Goal: Task Accomplishment & Management: Use online tool/utility

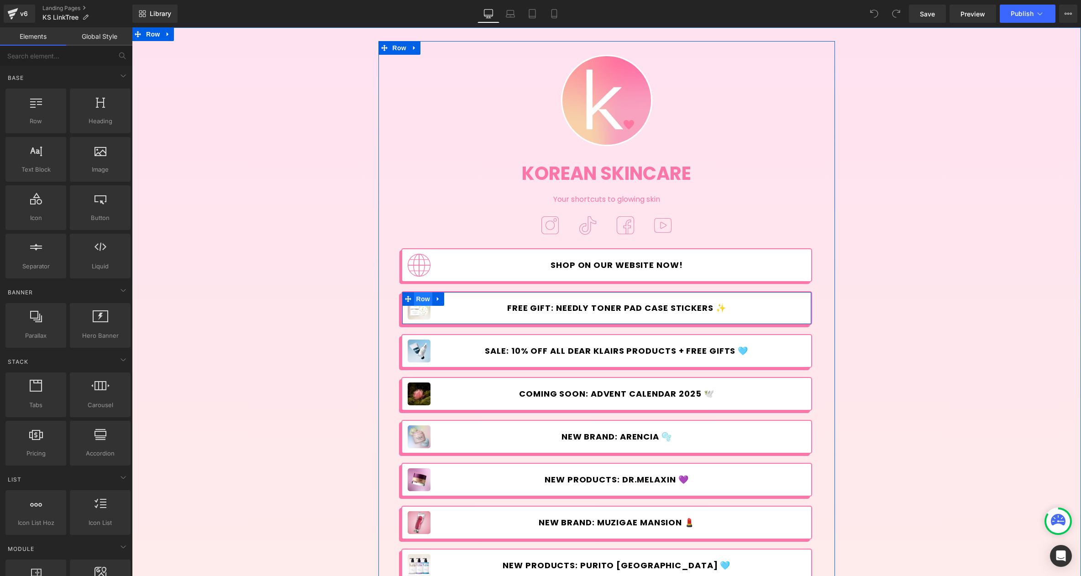
click at [414, 304] on span "Row" at bounding box center [423, 299] width 18 height 14
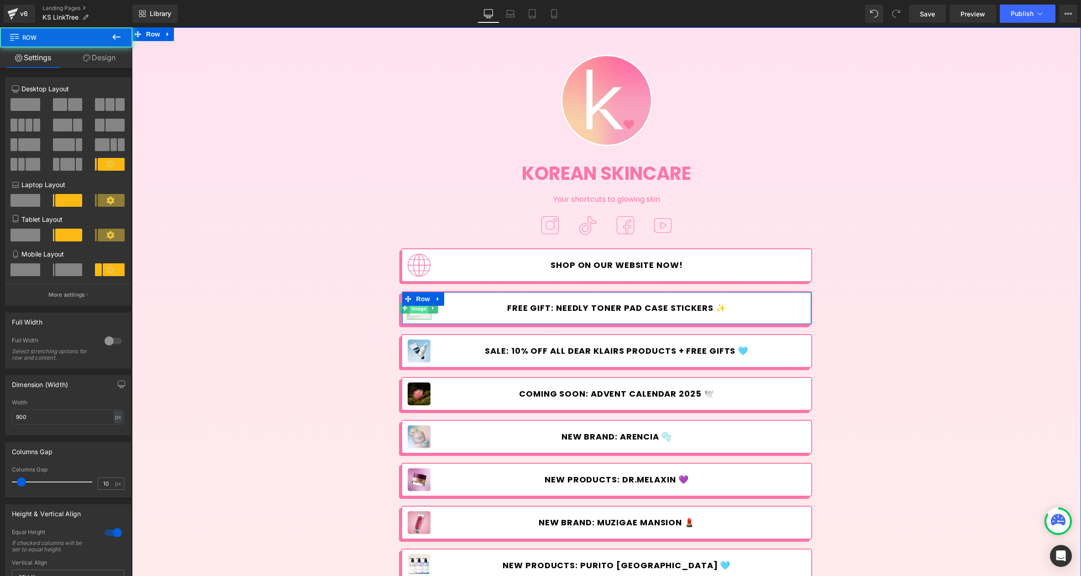
click at [414, 310] on span "Image" at bounding box center [418, 308] width 19 height 11
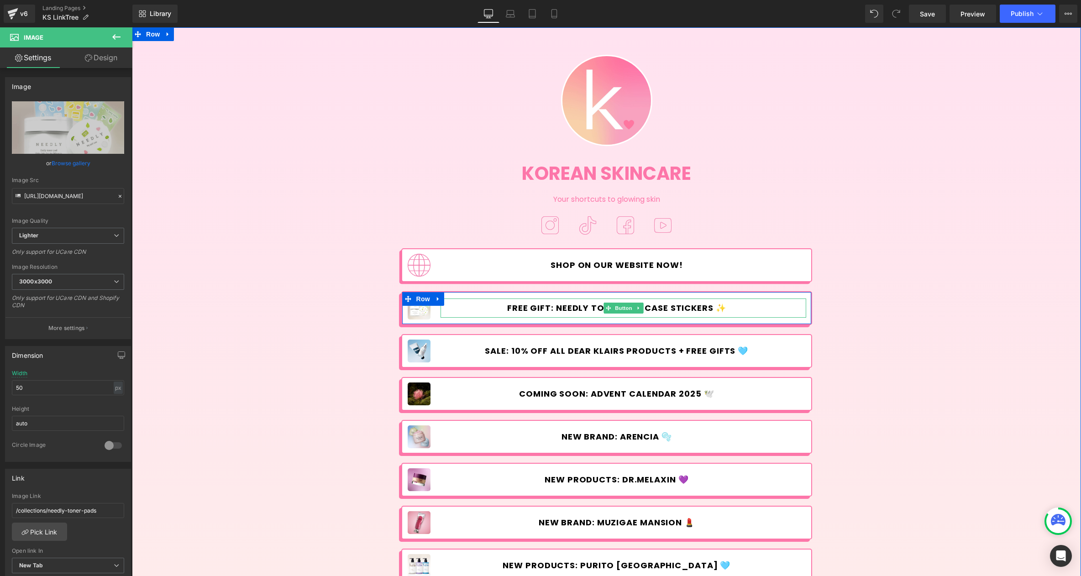
click at [497, 308] on link "FREE GIFT: NEEDLY TONER PAD CASE STICKERS ✨" at bounding box center [623, 308] width 366 height 19
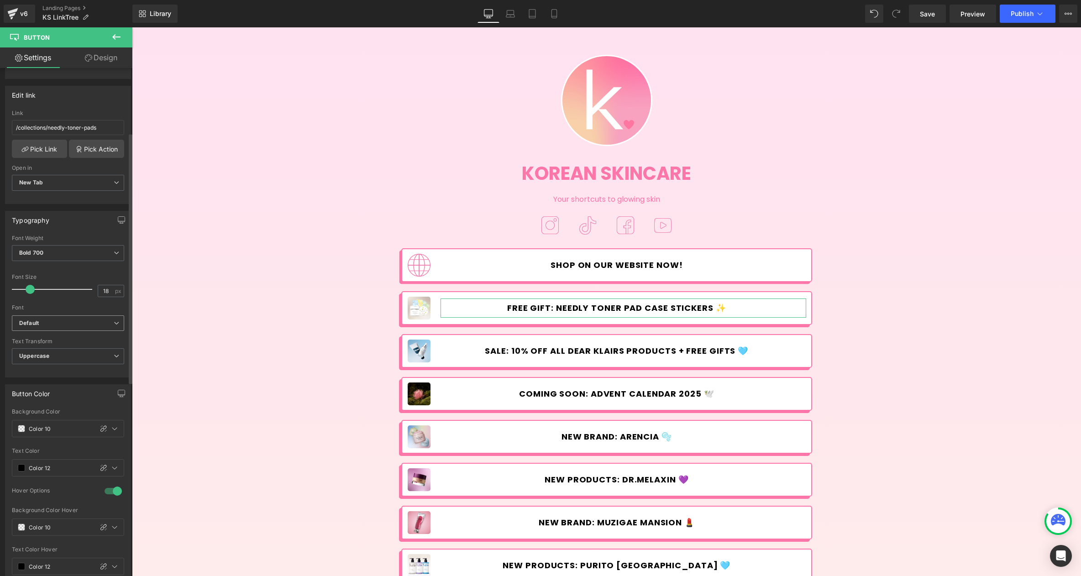
scroll to position [131, 0]
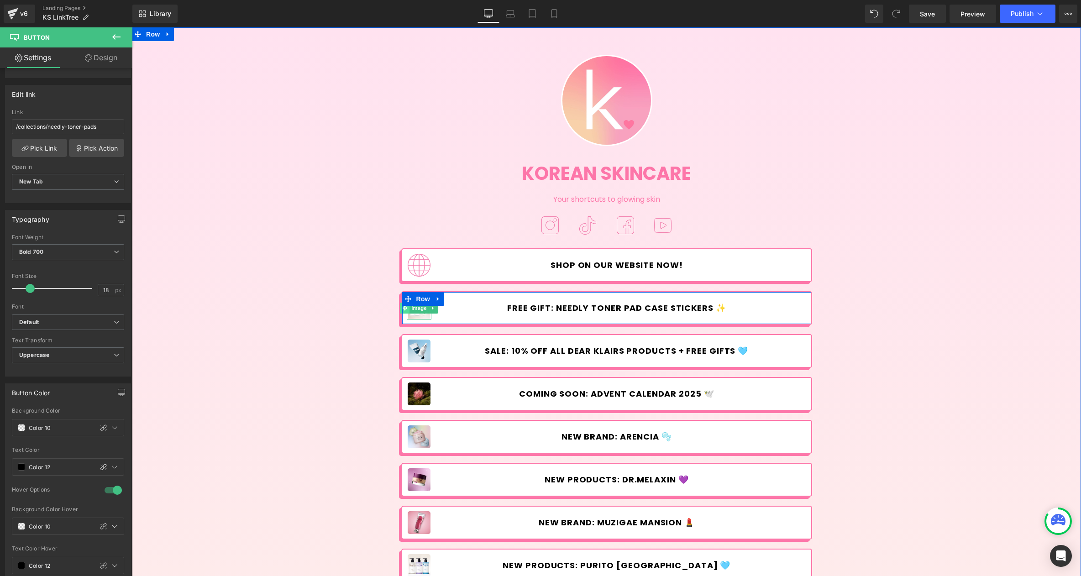
click at [415, 307] on span "Image" at bounding box center [418, 308] width 19 height 11
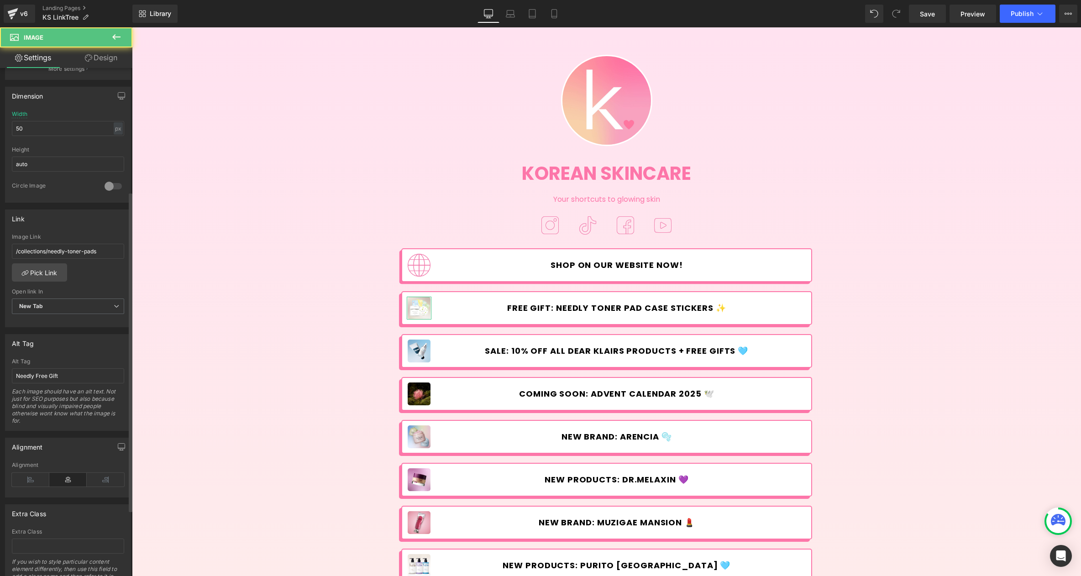
scroll to position [302, 0]
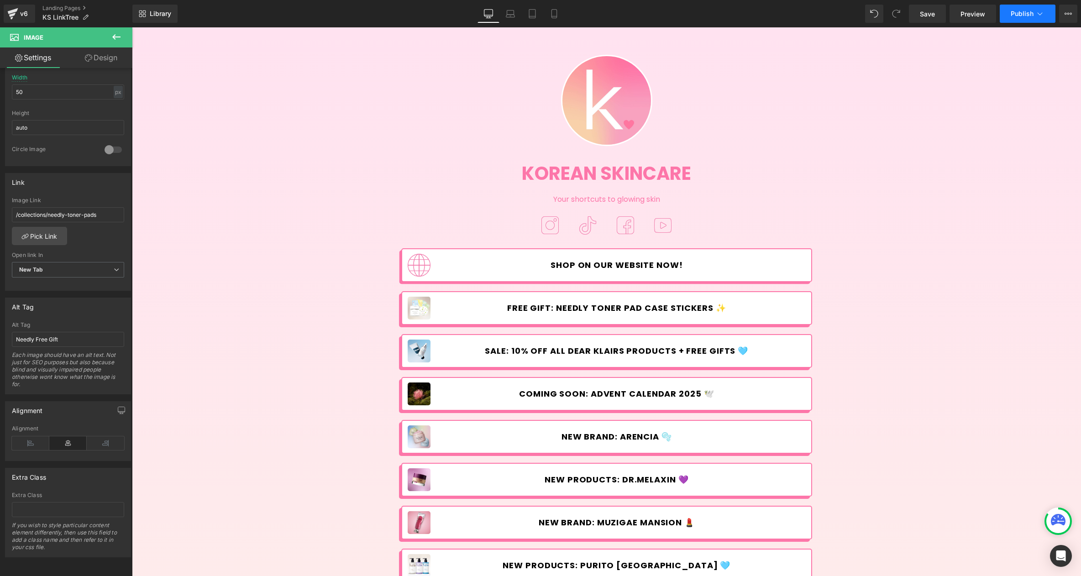
click at [1033, 11] on span "Publish" at bounding box center [1022, 13] width 23 height 7
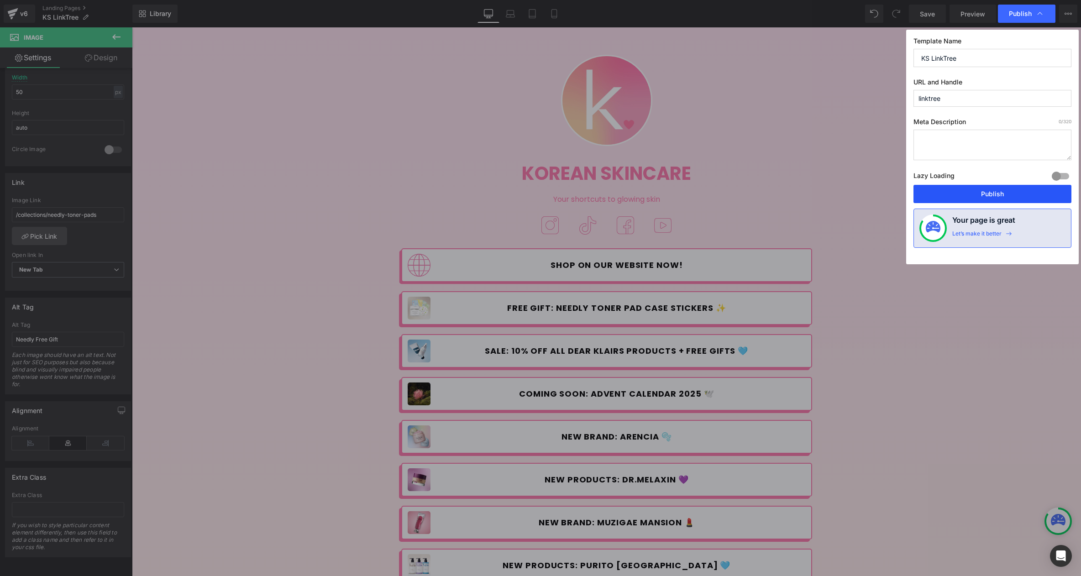
click at [996, 198] on button "Publish" at bounding box center [992, 194] width 158 height 18
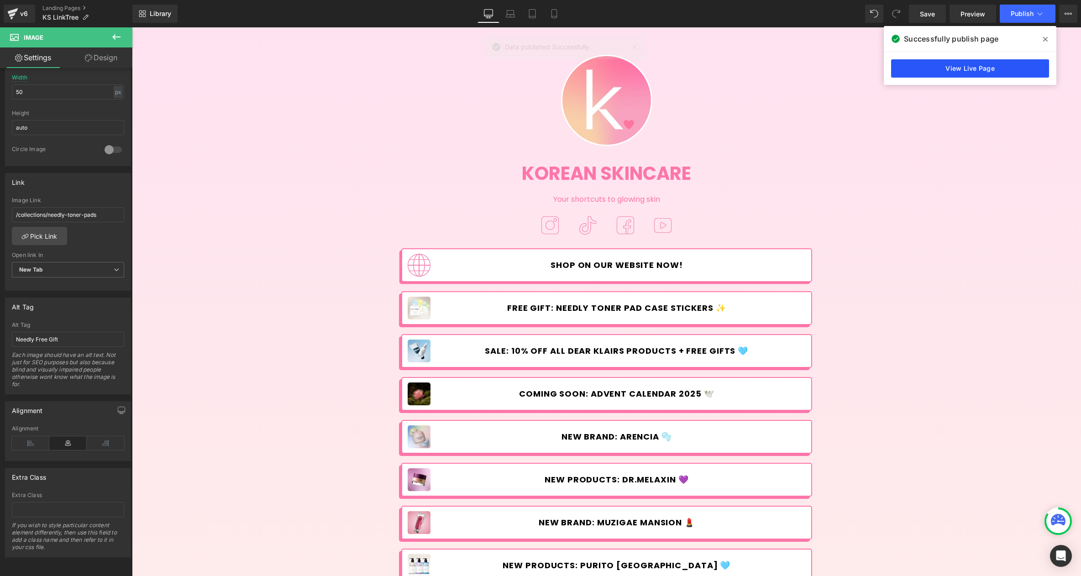
click at [969, 59] on link "View Live Page" at bounding box center [970, 68] width 158 height 18
